Goal: Ask a question: Seek information or help from site administrators or community

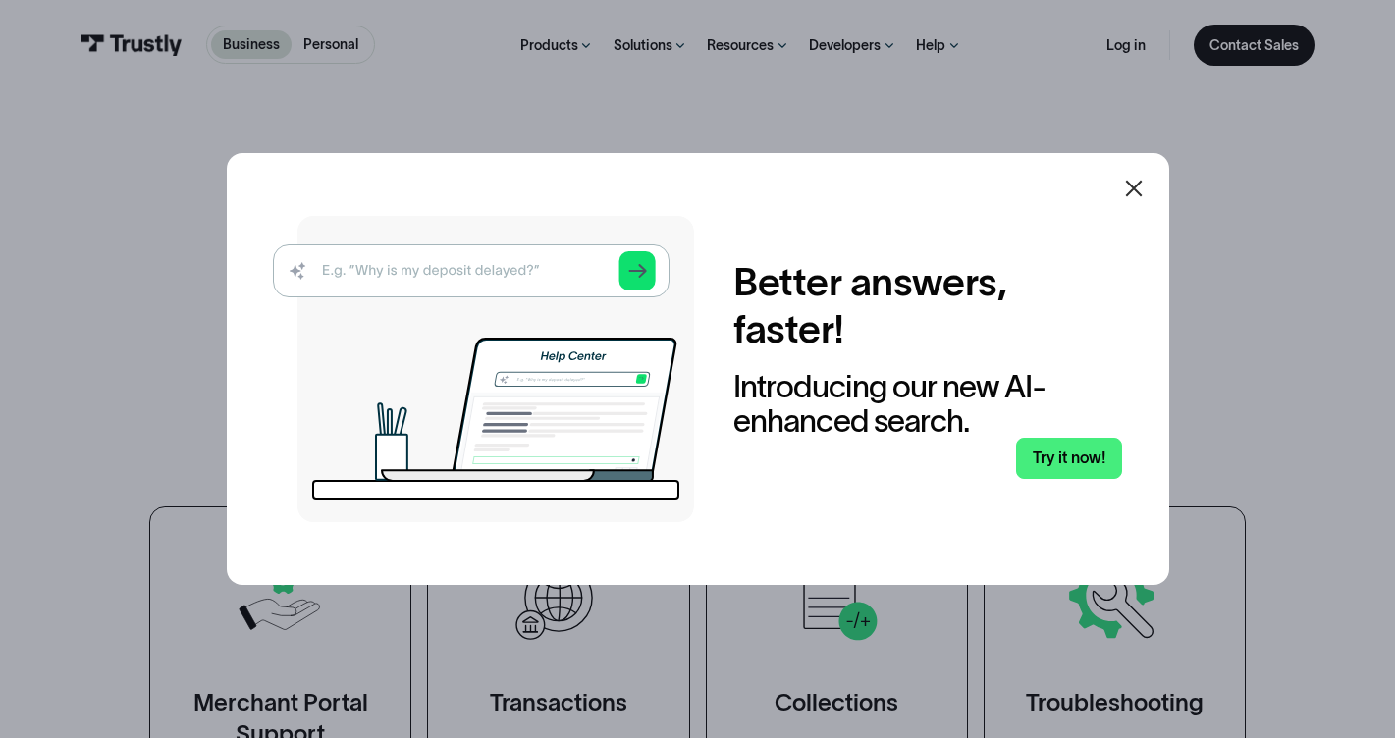
click at [1130, 193] on icon at bounding box center [1133, 189] width 17 height 17
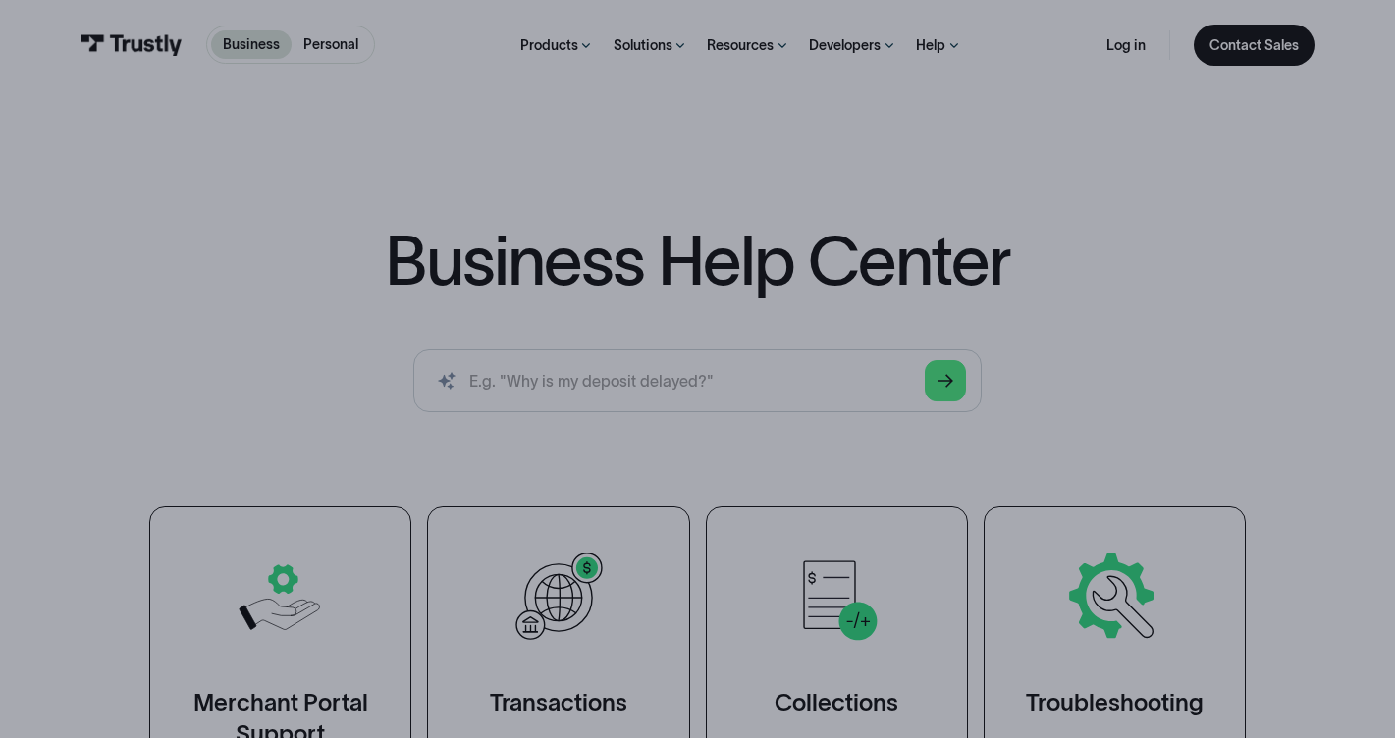
click at [1136, 190] on div "Business Help Center Business Help Center / Merchant Portal Support / Viewing A…" at bounding box center [697, 445] width 1395 height 689
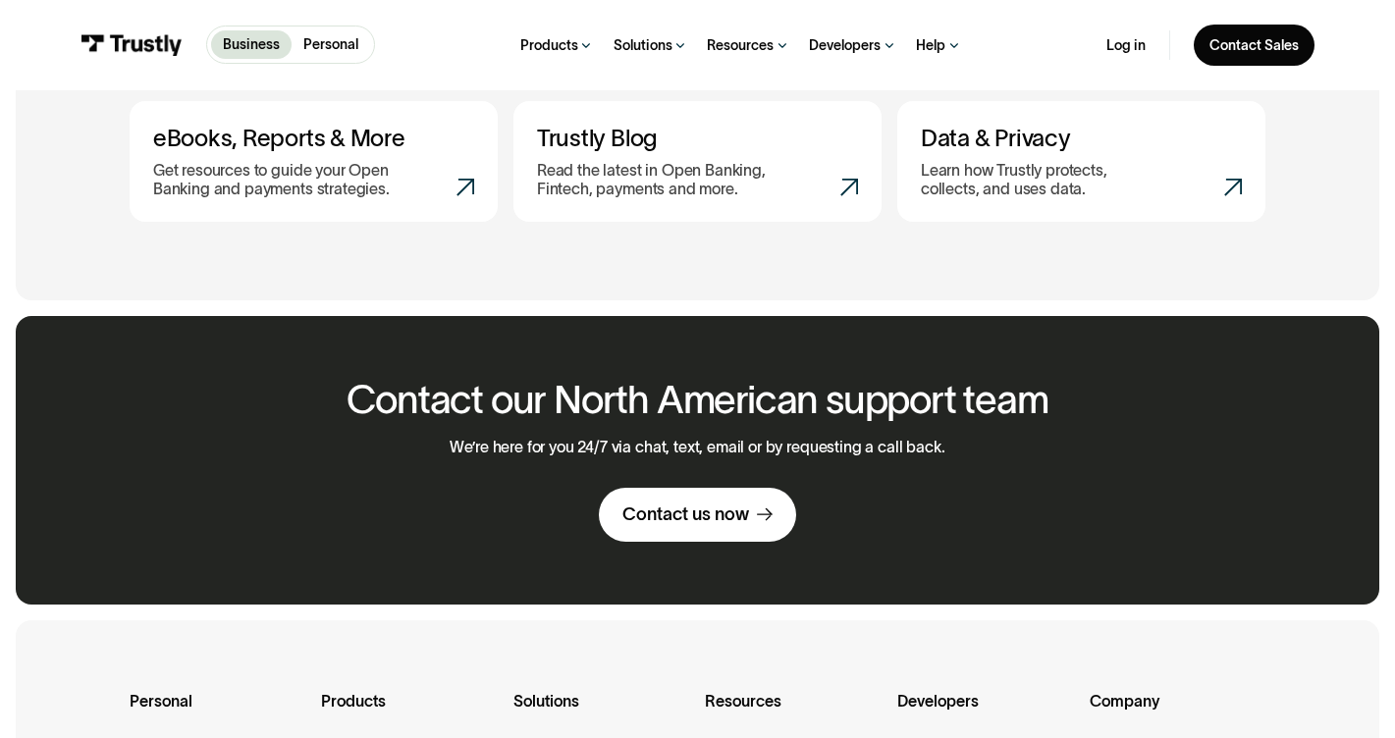
scroll to position [1123, 0]
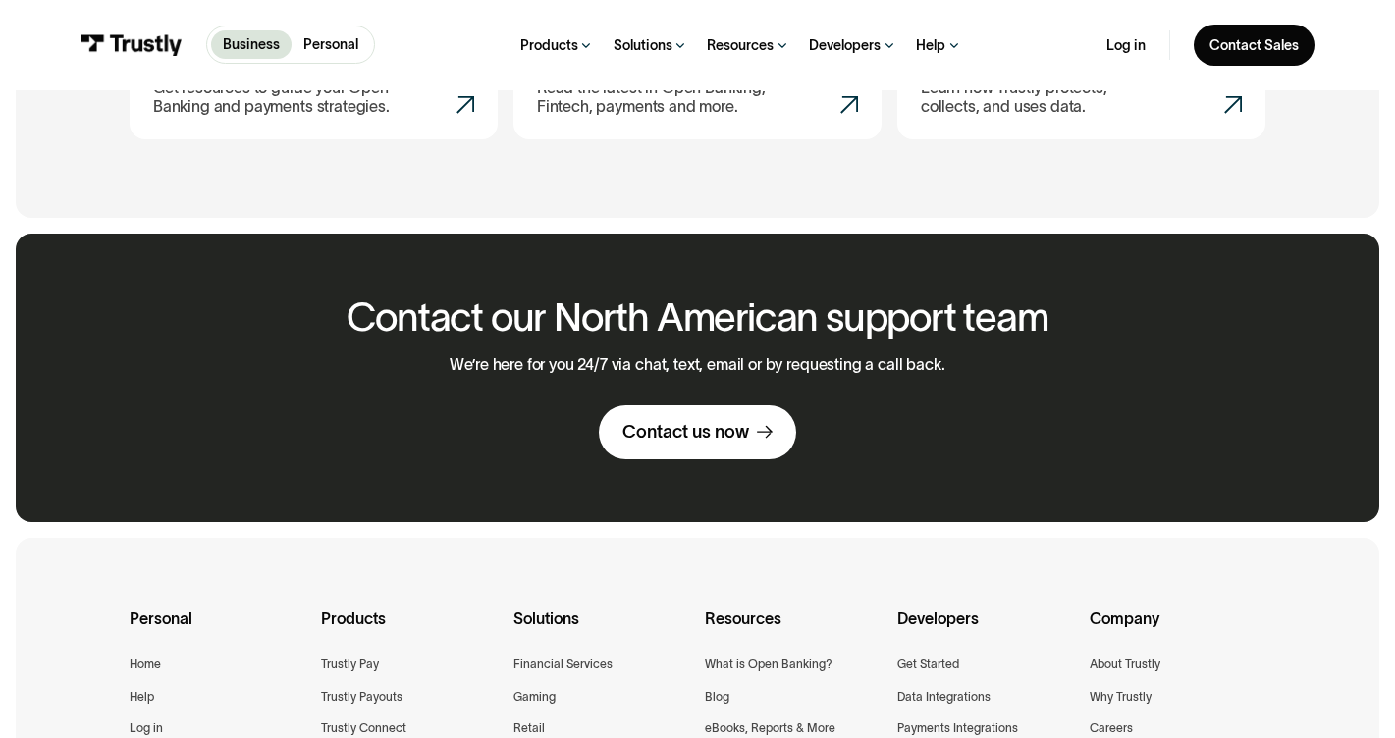
drag, startPoint x: 700, startPoint y: 502, endPoint x: 683, endPoint y: 428, distance: 75.5
click at [700, 502] on div "Contact our North American support team We’re here for you 24/7 via chat, text,…" at bounding box center [697, 378] width 744 height 289
click at [683, 422] on div "Contact us now" at bounding box center [686, 432] width 127 height 23
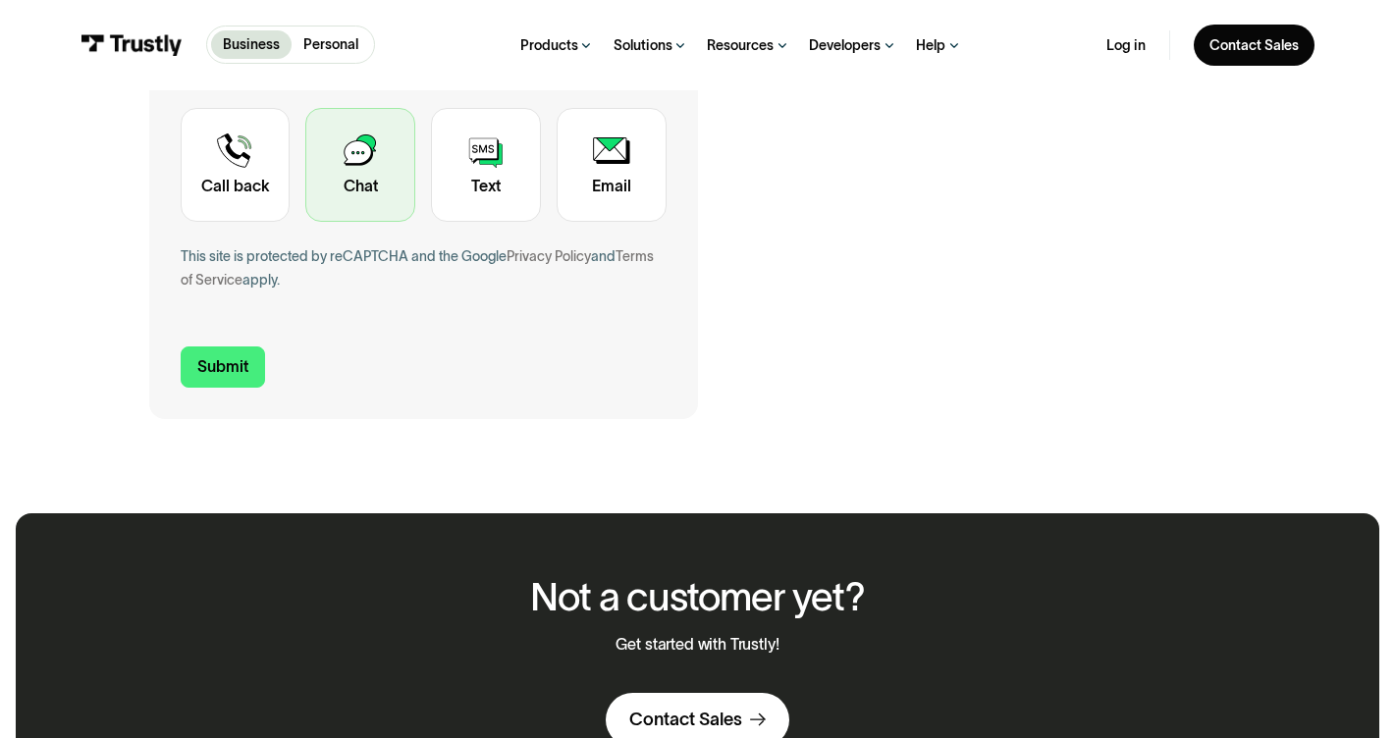
scroll to position [563, 0]
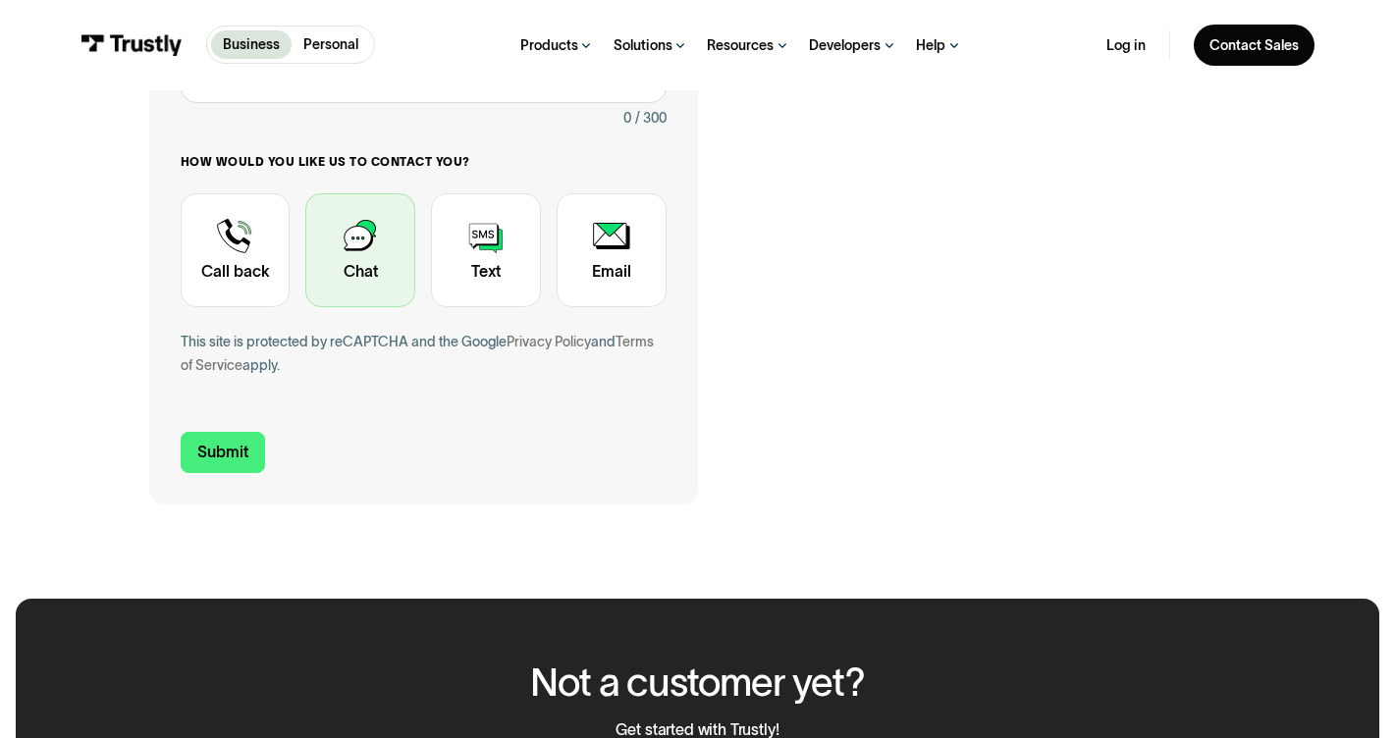
click at [383, 239] on div "Contact Trustly Support" at bounding box center [360, 250] width 110 height 114
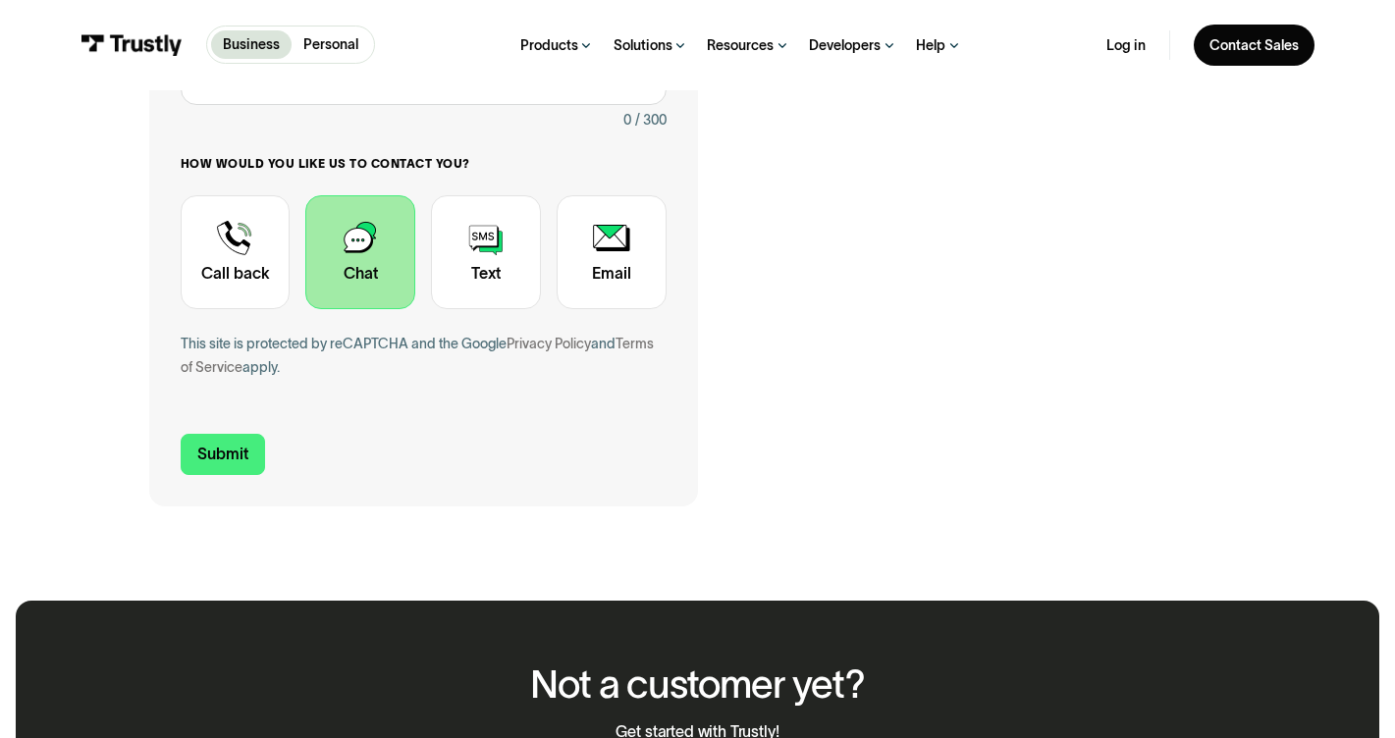
scroll to position [95, 0]
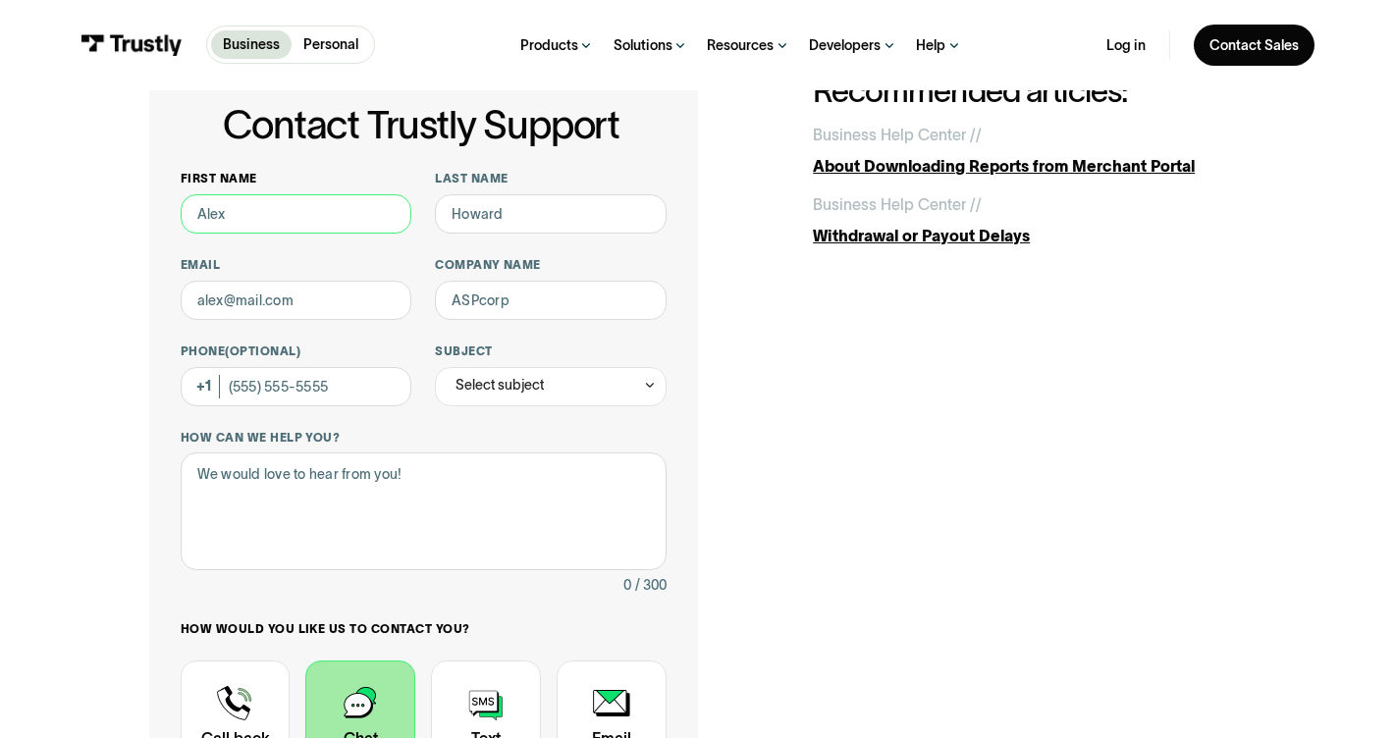
click at [237, 220] on input "First name" at bounding box center [296, 213] width 231 height 39
type input "[PERSON_NAME]"
type input "bass"
click at [390, 229] on input "[PERSON_NAME]" at bounding box center [296, 213] width 231 height 39
click at [362, 295] on input "Email" at bounding box center [296, 300] width 231 height 39
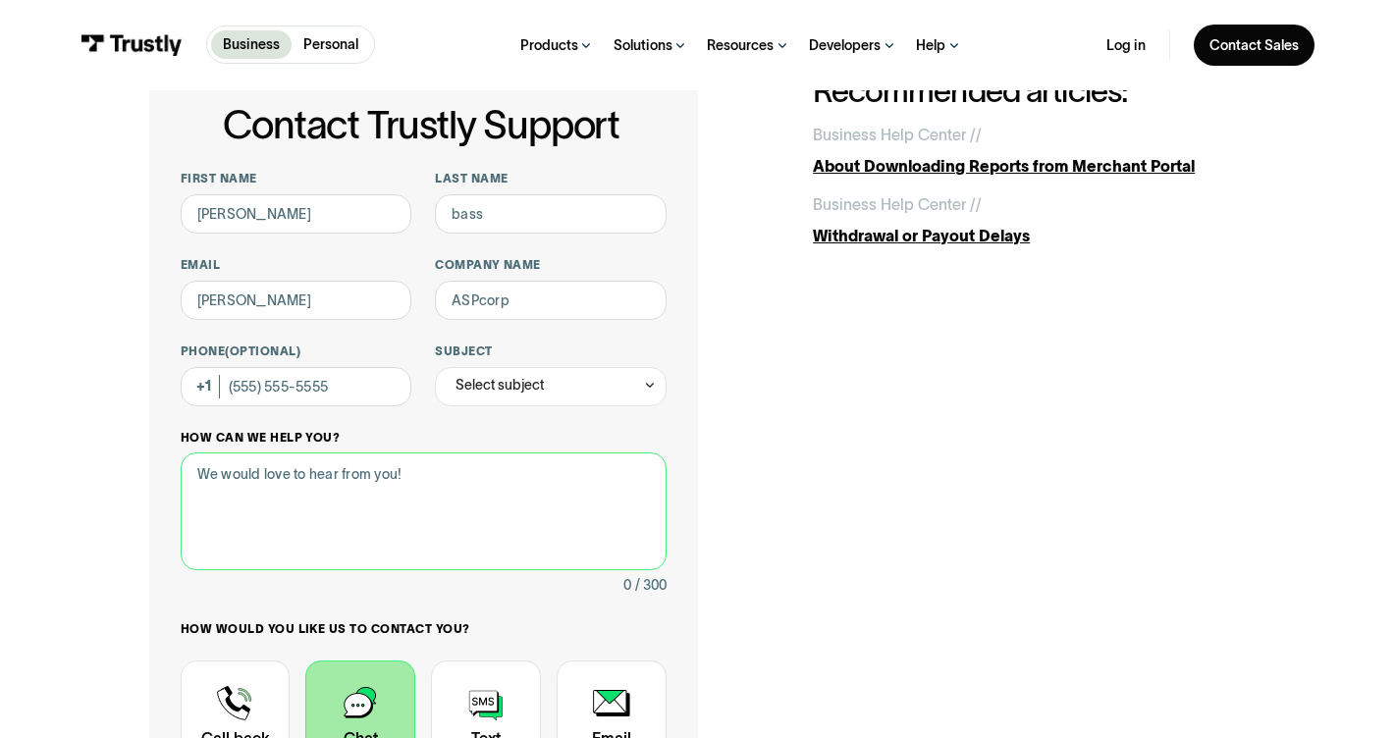
click at [341, 476] on textarea "How can we help you?" at bounding box center [424, 512] width 486 height 118
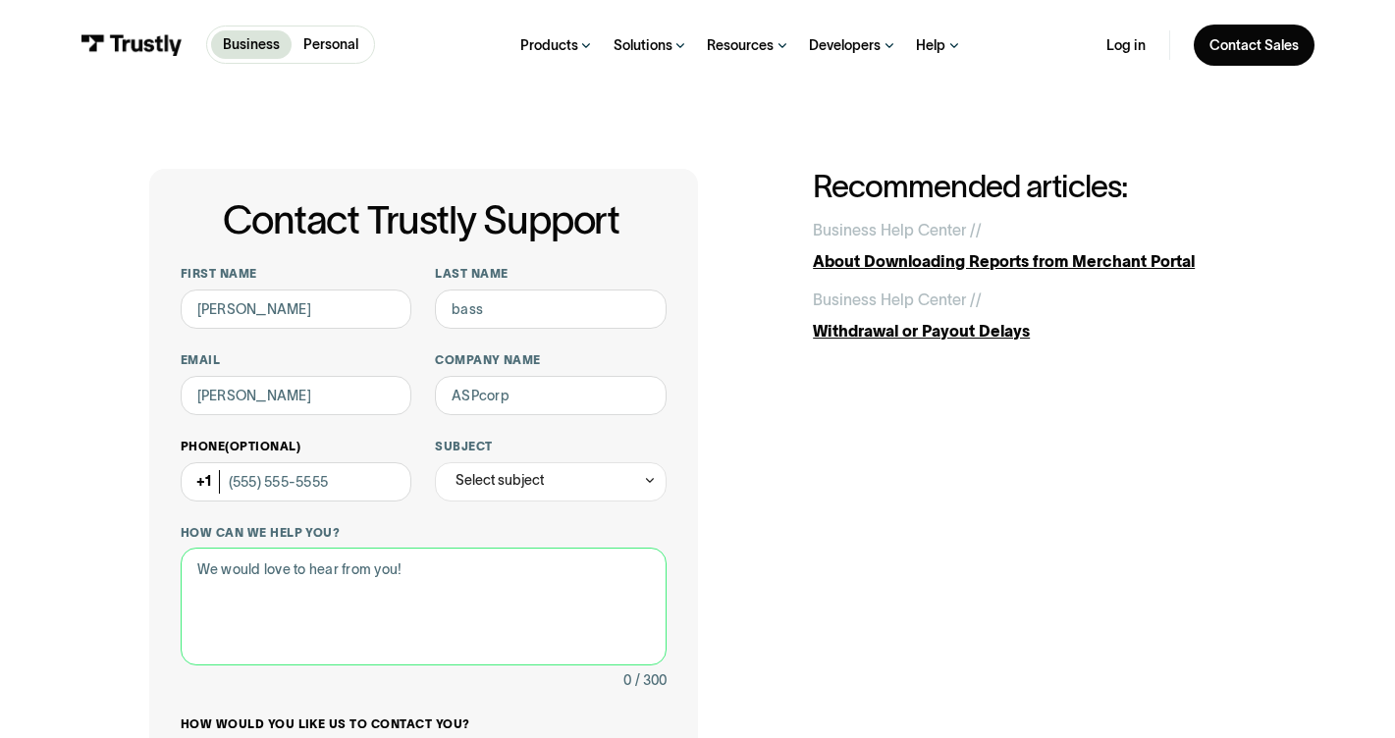
scroll to position [0, 0]
click at [260, 390] on input "[PERSON_NAME]" at bounding box center [296, 395] width 231 height 39
click at [237, 407] on input "[PERSON_NAME]" at bounding box center [296, 395] width 231 height 39
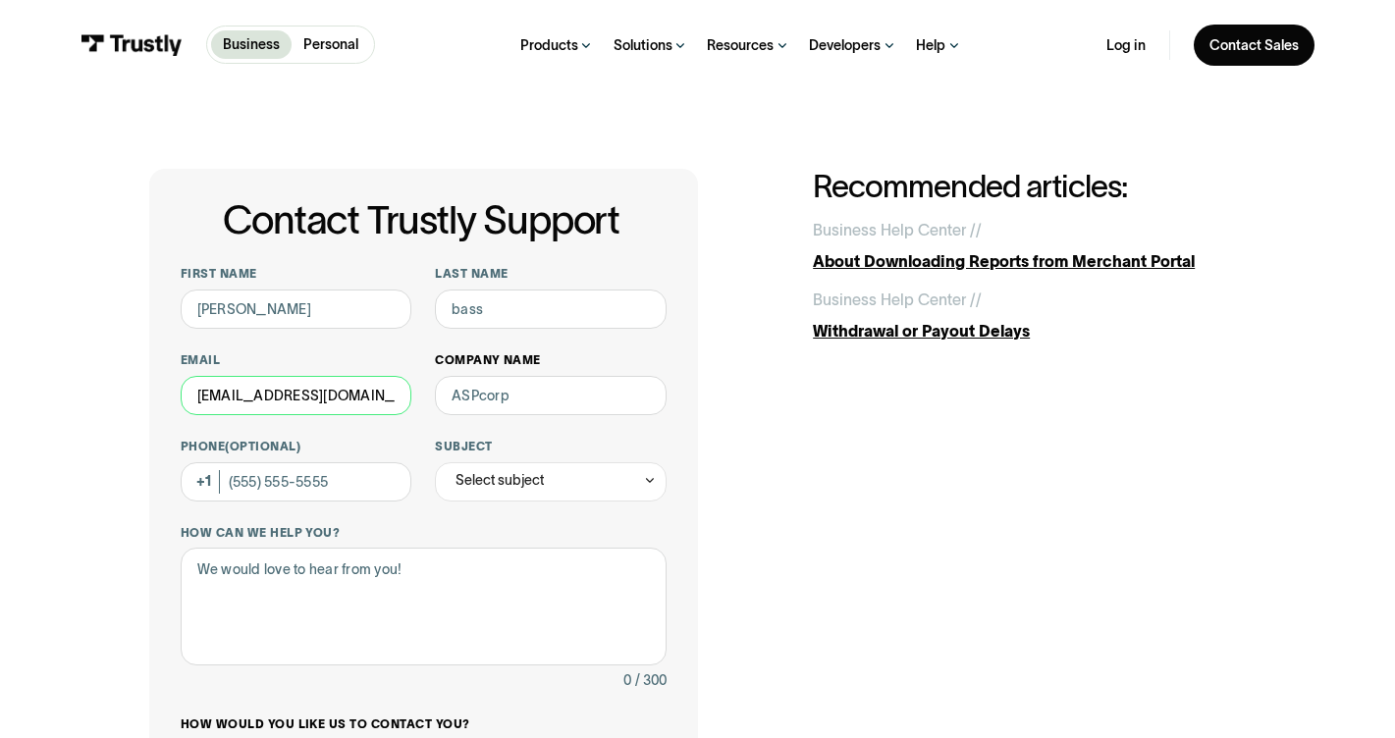
type input "[EMAIL_ADDRESS][DOMAIN_NAME]"
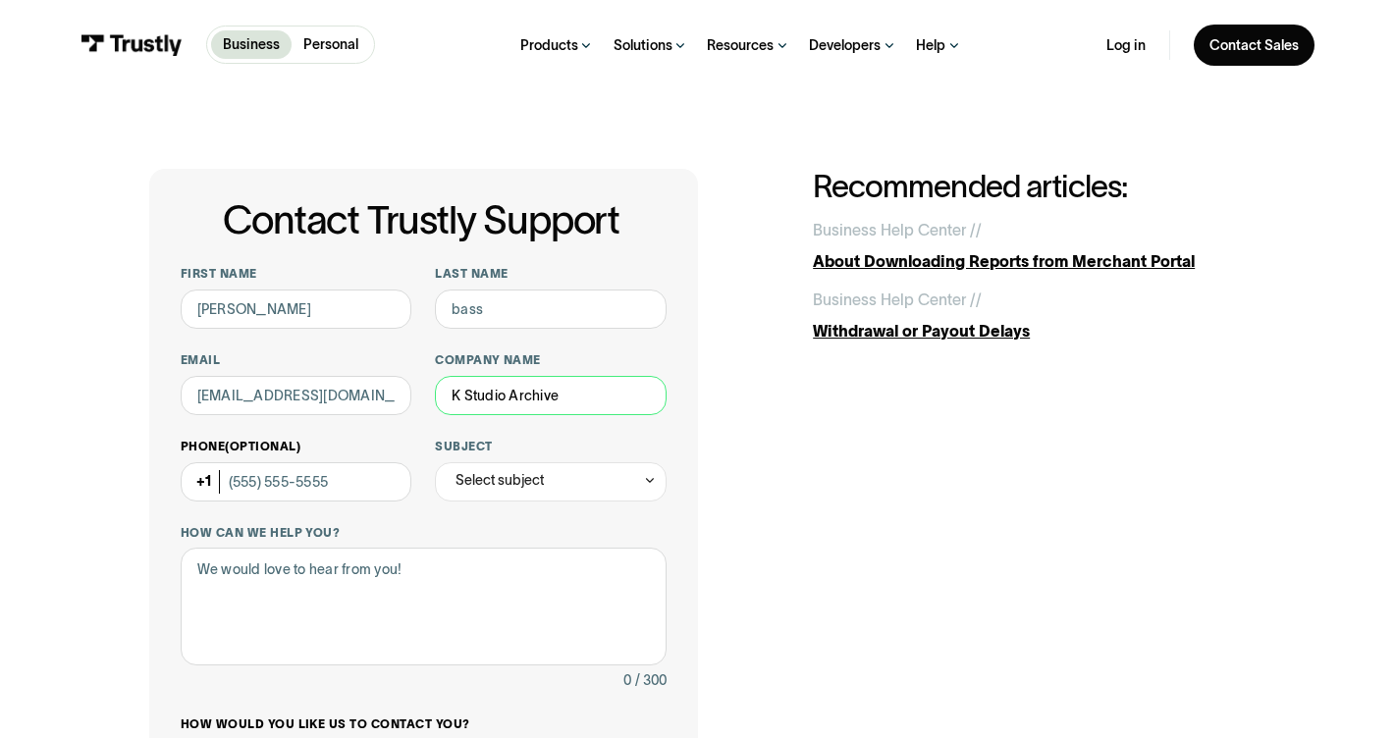
type input "K Studio Archive"
click at [516, 475] on div "Select subject" at bounding box center [500, 481] width 88 height 24
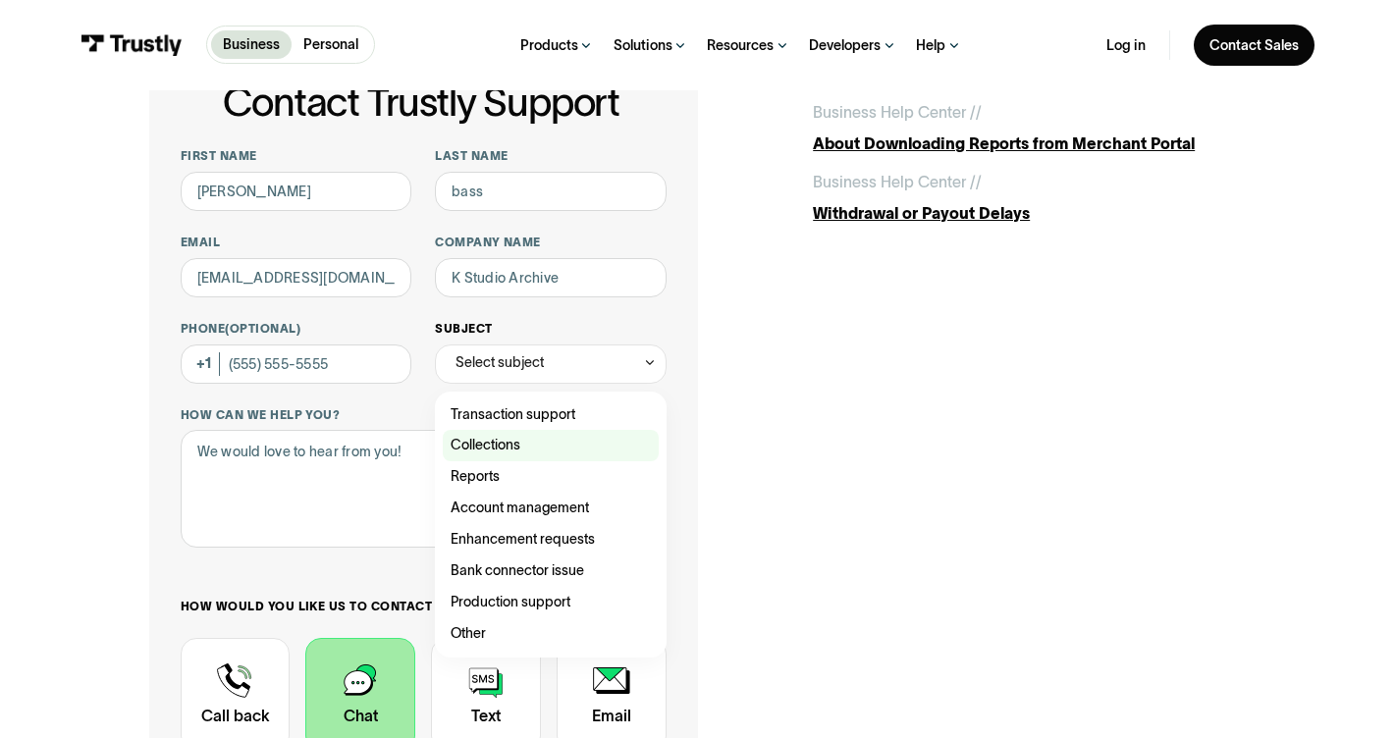
scroll to position [131, 0]
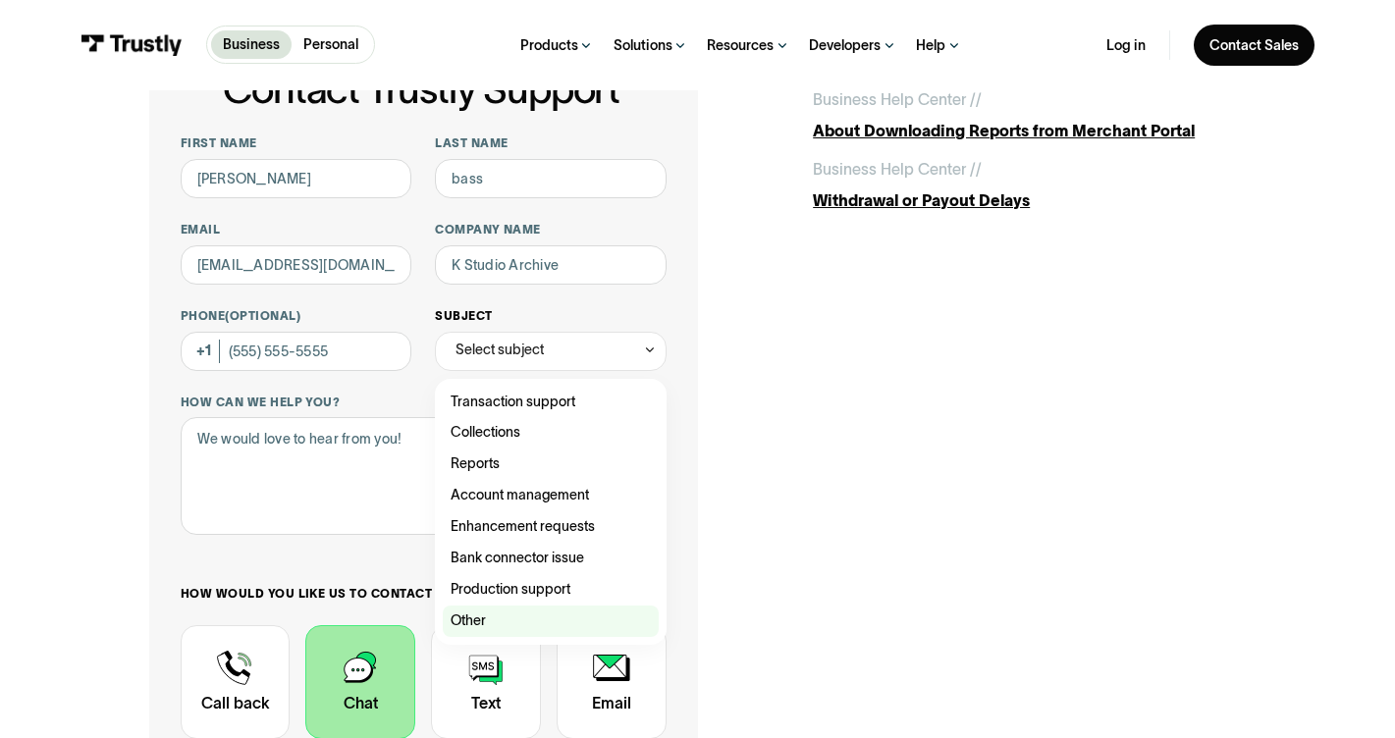
click at [505, 608] on div "Contact Trustly Support" at bounding box center [551, 621] width 216 height 31
type input "*****"
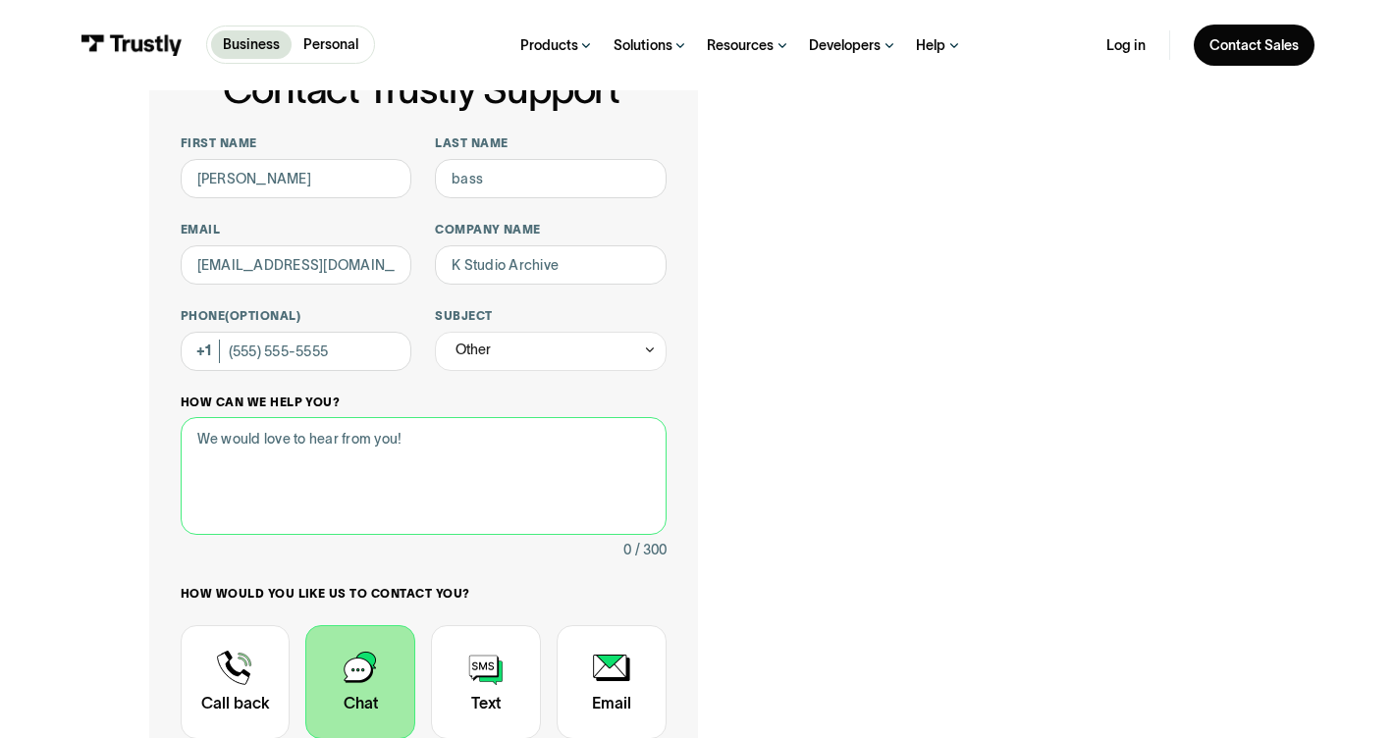
click at [433, 495] on textarea "How can we help you?" at bounding box center [424, 476] width 486 height 118
click at [464, 439] on textarea "Hello, I am an eBay user and seller." at bounding box center [424, 476] width 486 height 118
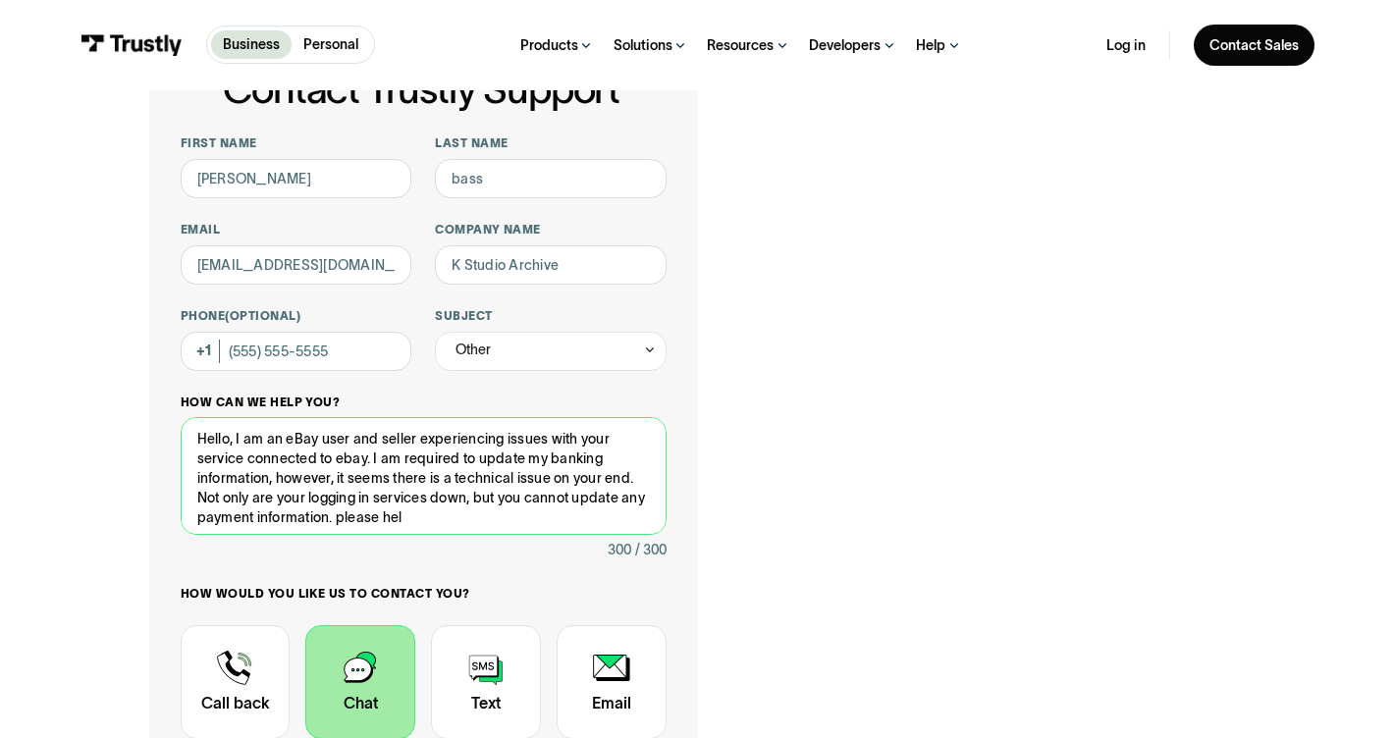
click at [331, 513] on textarea "Hello, I am an eBay user and seller experiencing issues with your service conne…" at bounding box center [424, 476] width 486 height 118
click at [424, 495] on textarea "Hello, I am an eBay user and seller experiencing issues with your service conne…" at bounding box center [424, 476] width 486 height 118
click at [418, 513] on textarea "Hello, I am an eBay user and seller experiencing issues with your service conne…" at bounding box center [424, 476] width 486 height 118
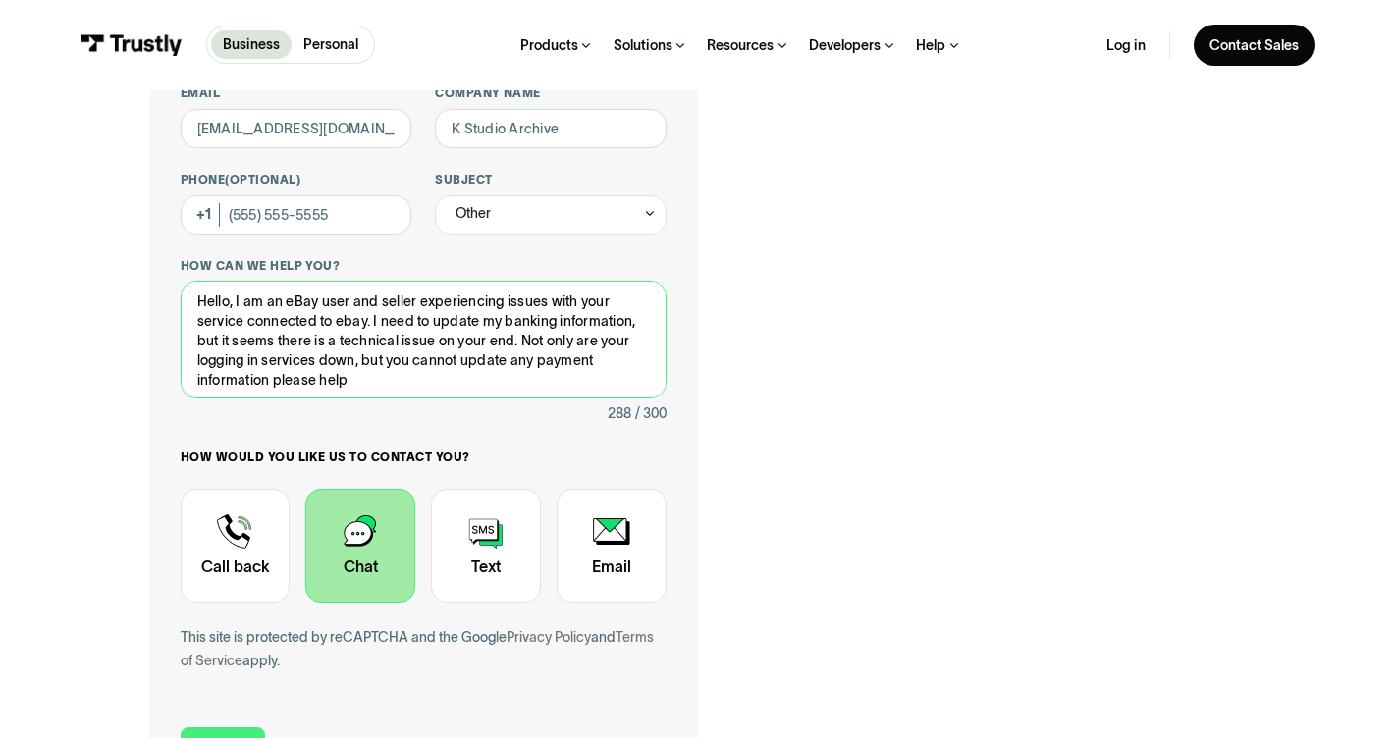
scroll to position [268, 0]
click at [363, 383] on textarea "Hello, I am an eBay user and seller experiencing issues with your service conne…" at bounding box center [424, 339] width 486 height 118
click at [271, 363] on textarea "Hello, I am an eBay user and seller experiencing issues with your service conne…" at bounding box center [424, 339] width 486 height 118
click at [358, 382] on textarea "Hello, I am an eBay user and seller experiencing issues with your service conne…" at bounding box center [424, 339] width 486 height 118
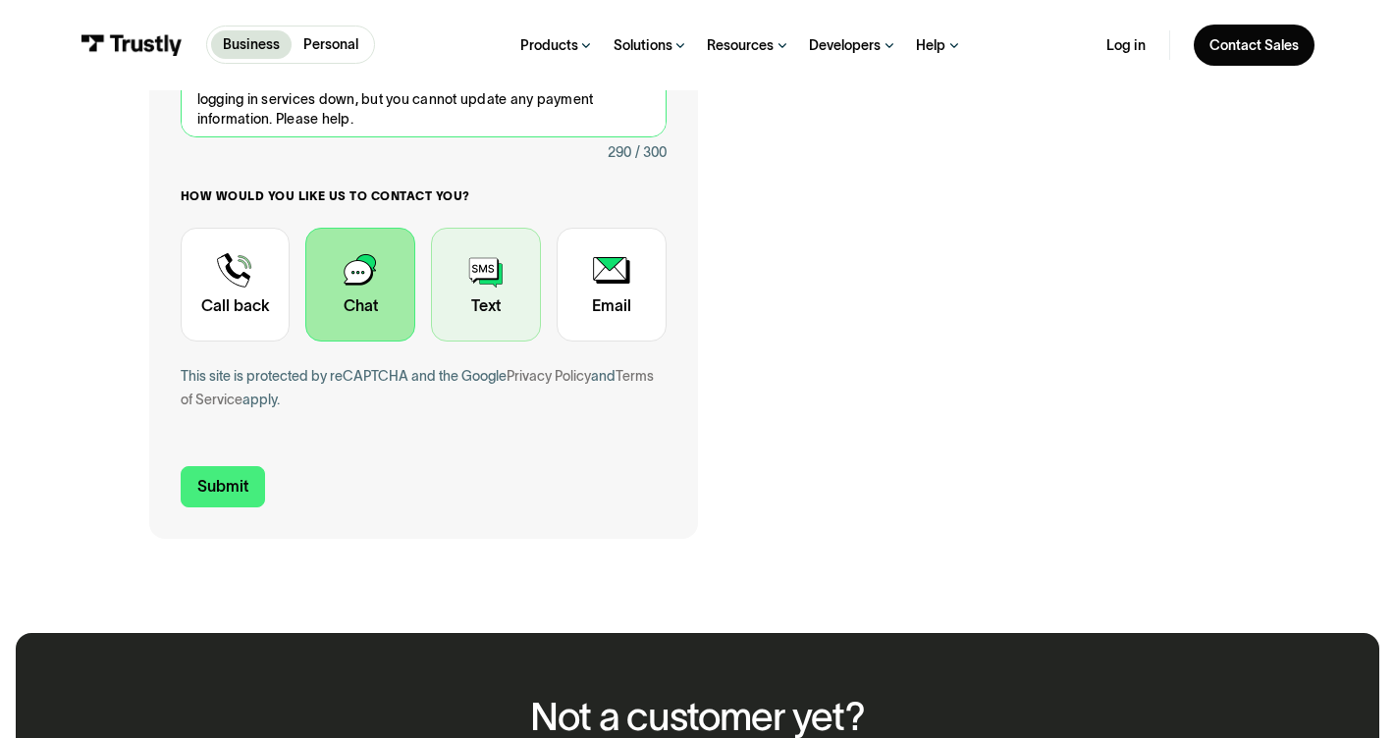
scroll to position [539, 0]
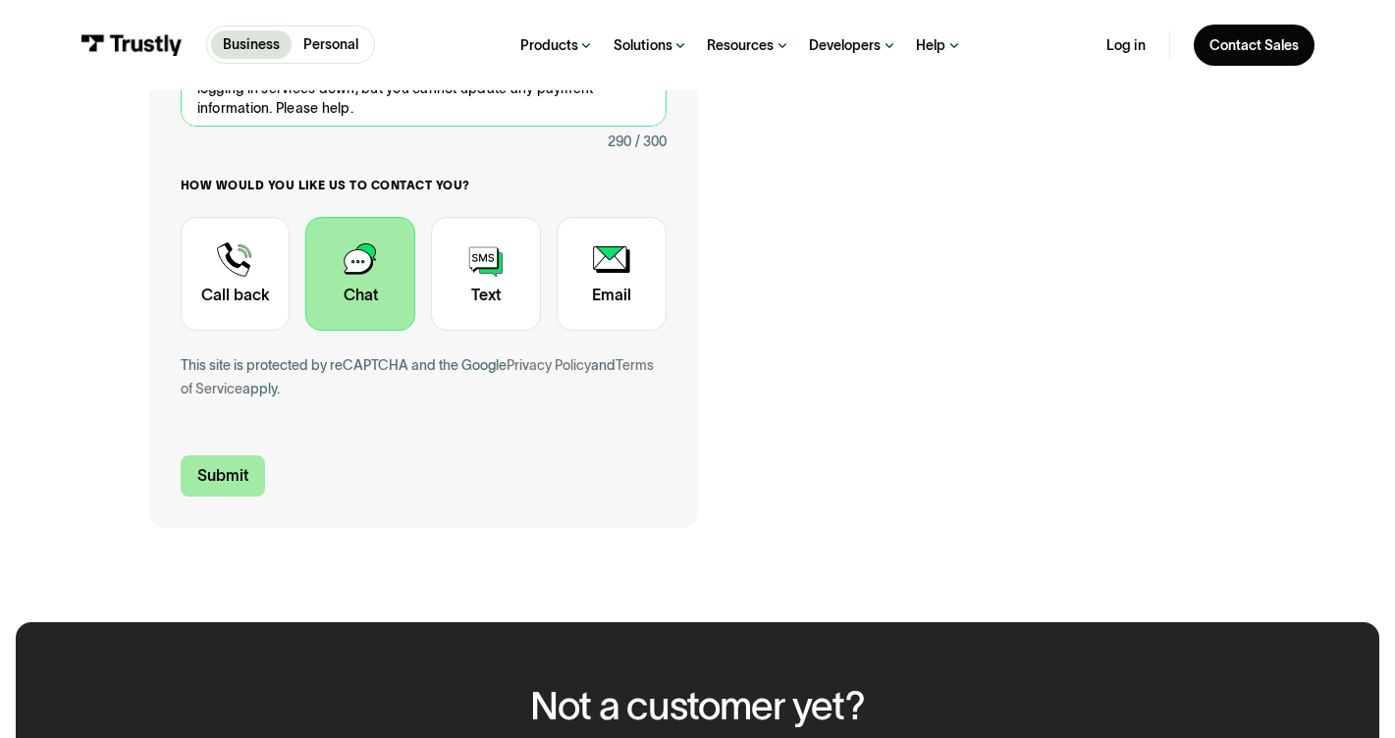
type textarea "Hello, I am an eBay user and seller experiencing issues with your service conne…"
click at [254, 474] on input "Submit" at bounding box center [223, 476] width 84 height 41
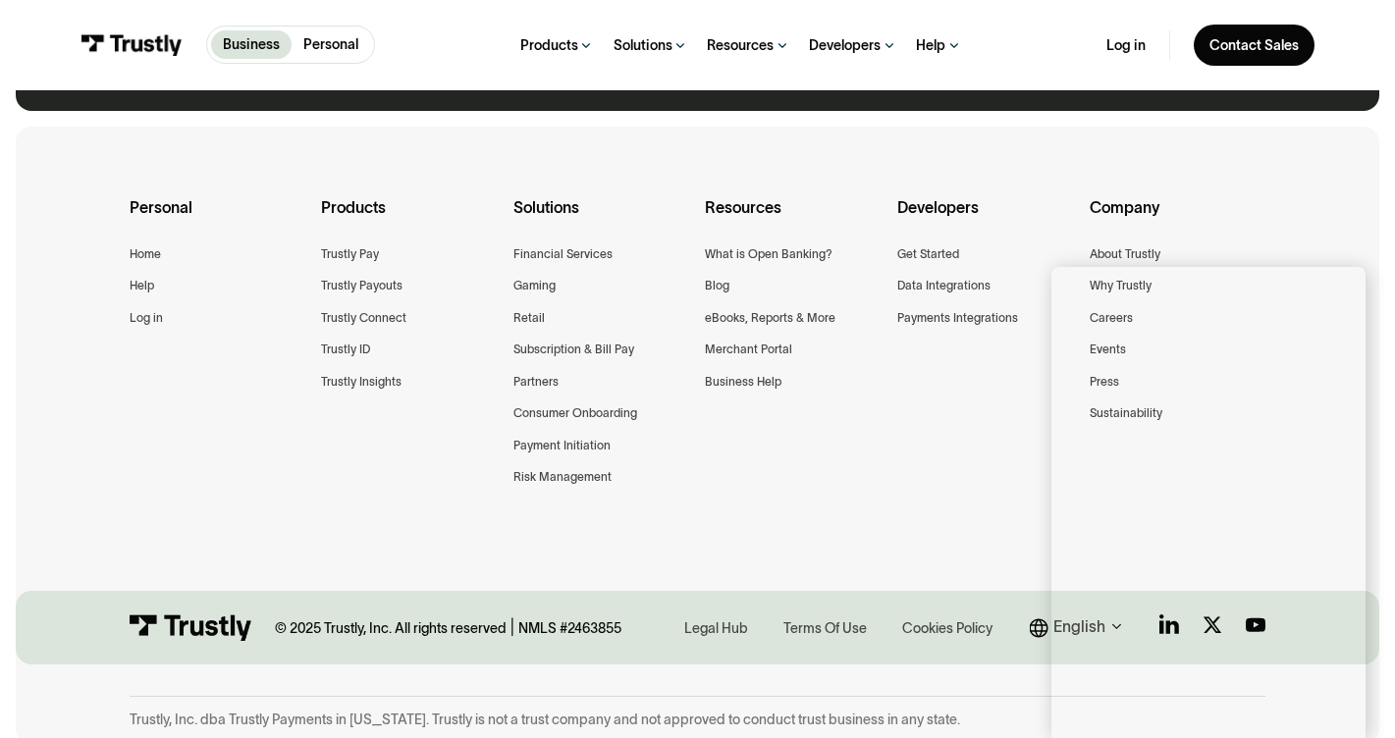
scroll to position [748, 0]
